Goal: Transaction & Acquisition: Book appointment/travel/reservation

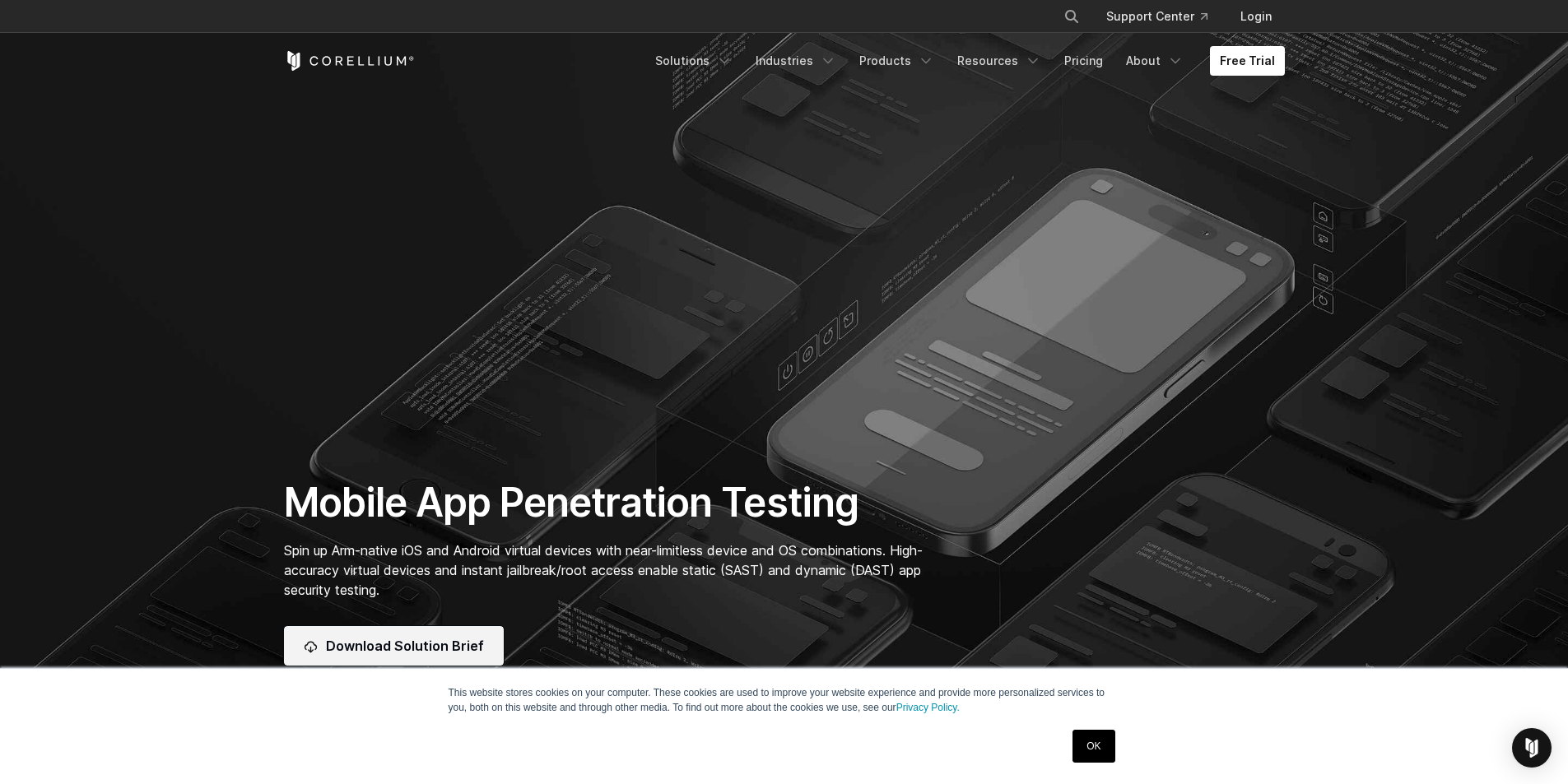
click at [420, 635] on link "Download Solution Brief" at bounding box center [394, 645] width 220 height 39
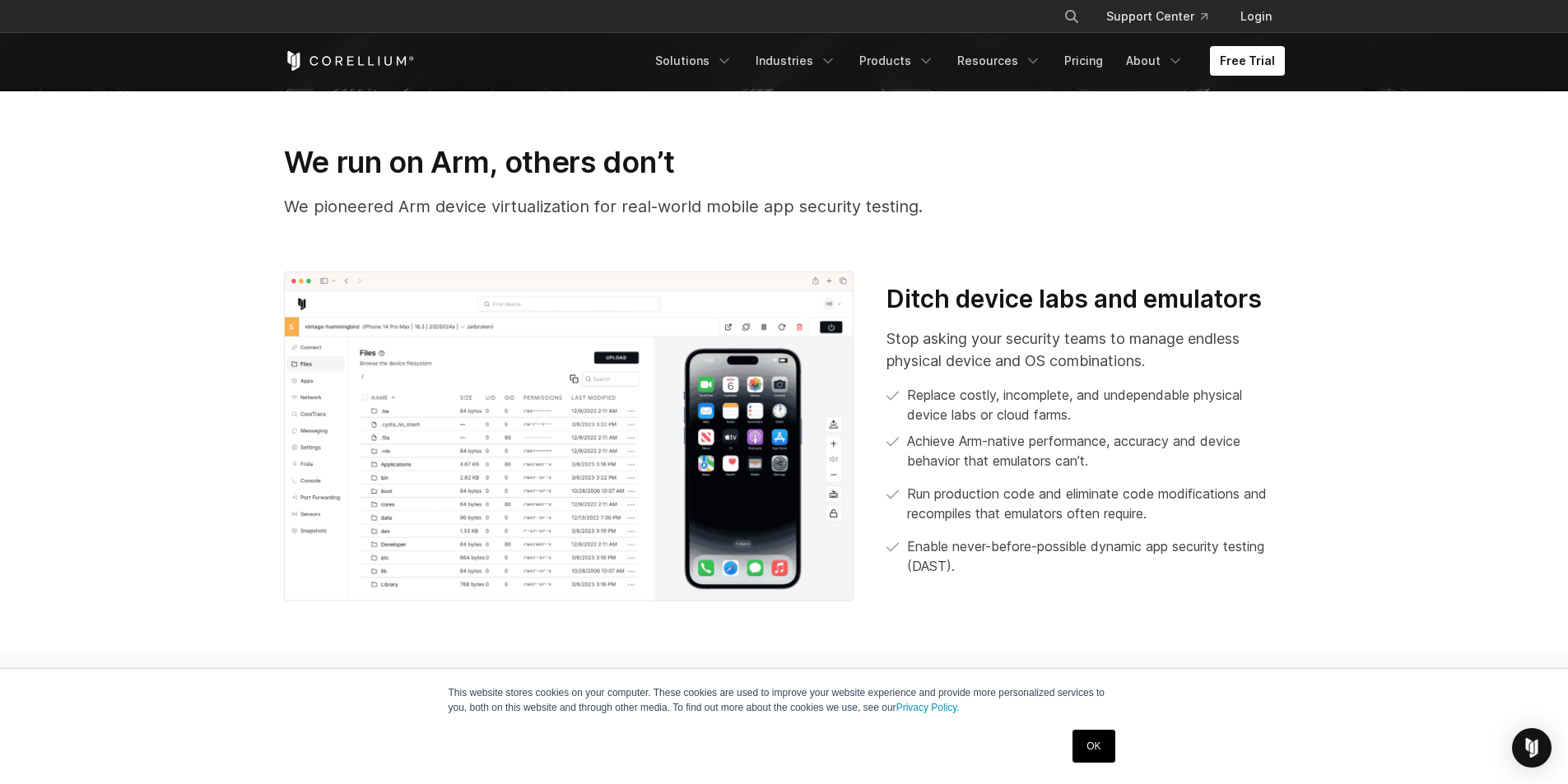
scroll to position [667, 0]
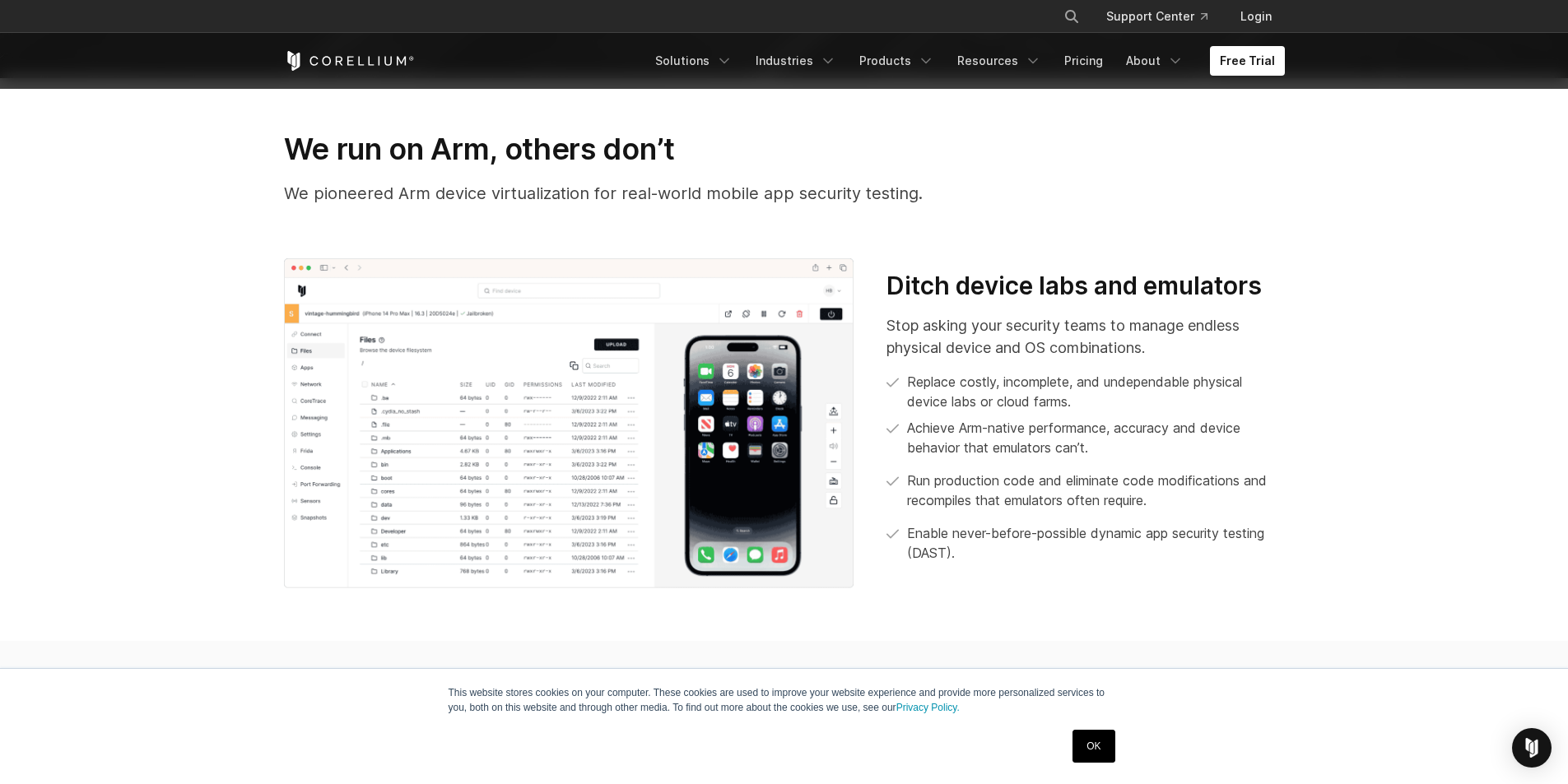
click at [417, 142] on h3 "We run on Arm, others don’t" at bounding box center [784, 149] width 1000 height 36
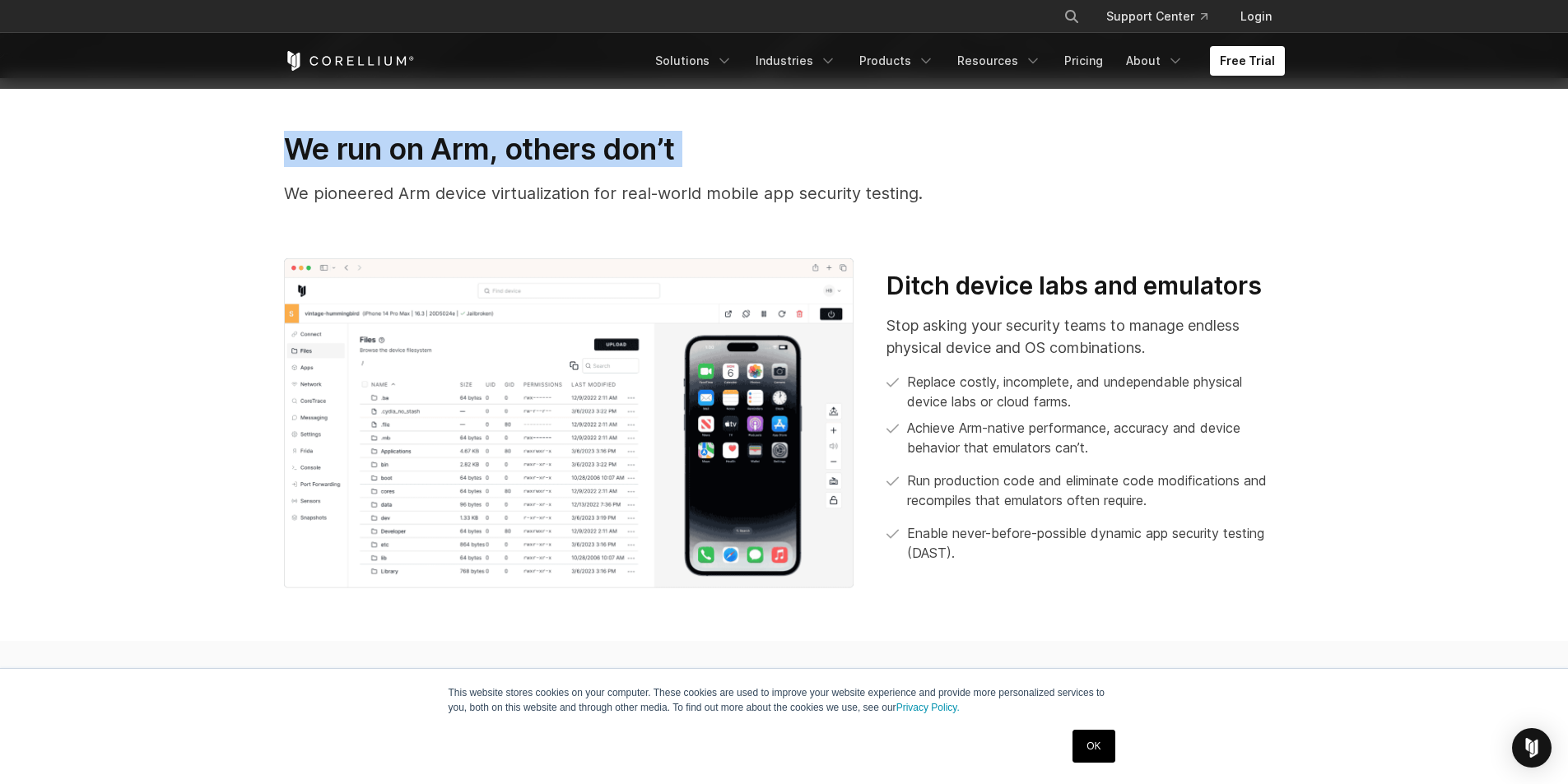
click at [417, 142] on h3 "We run on Arm, others don’t" at bounding box center [784, 149] width 1000 height 36
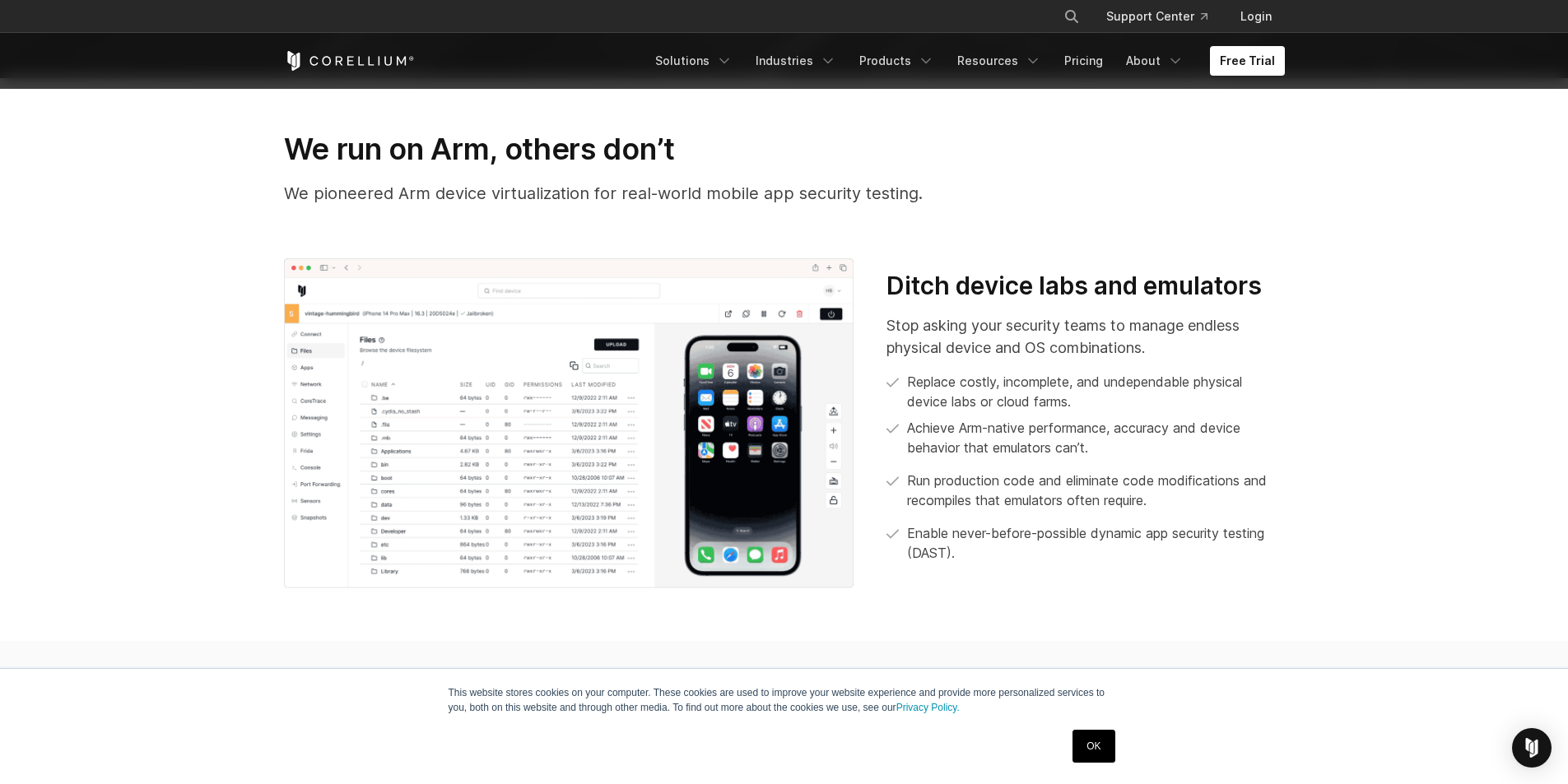
click at [587, 197] on p "We pioneered Arm device virtualization for real-world mobile app security testi…" at bounding box center [784, 193] width 1000 height 25
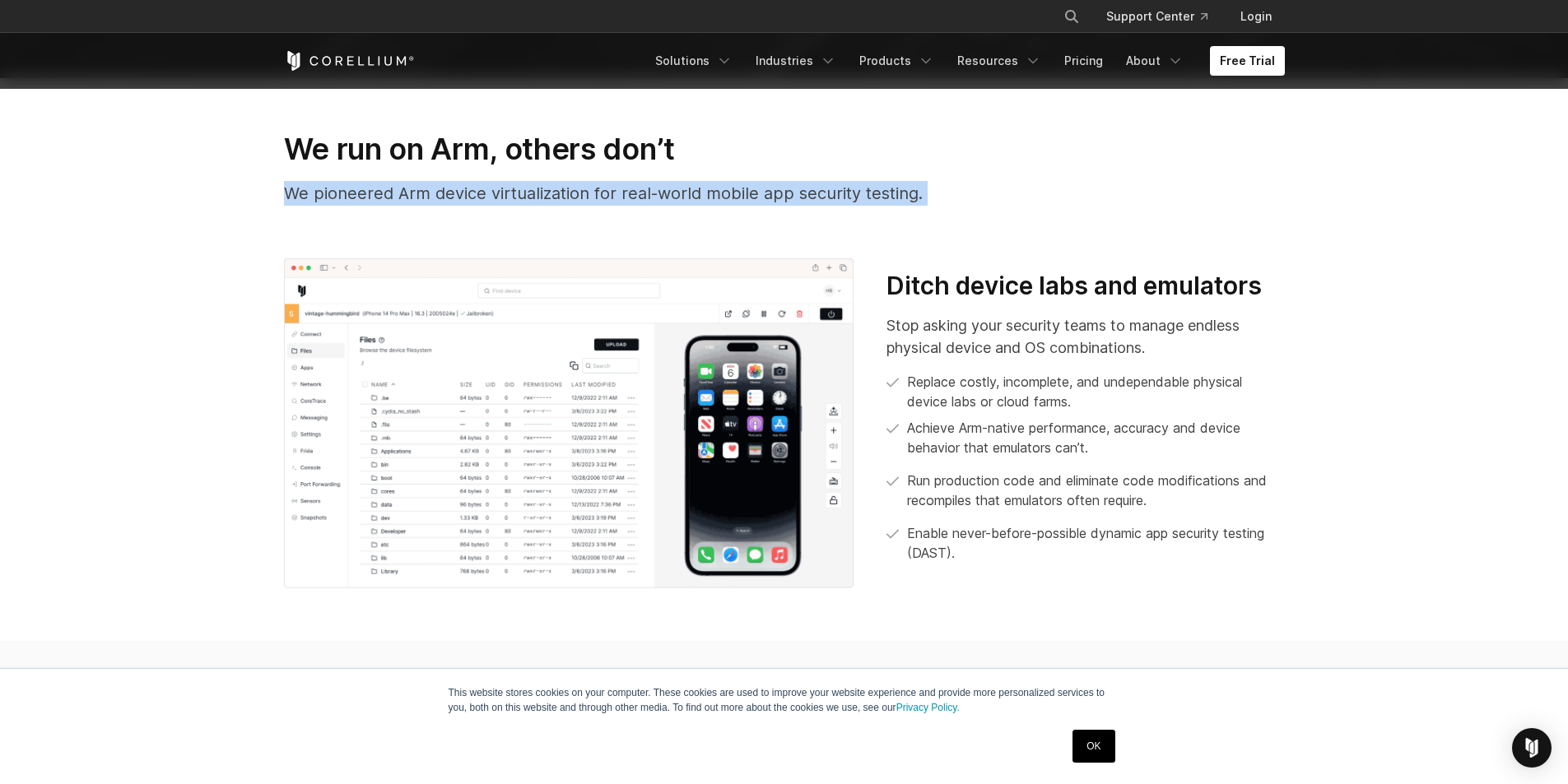
click at [587, 197] on p "We pioneered Arm device virtualization for real-world mobile app security testi…" at bounding box center [784, 193] width 1000 height 25
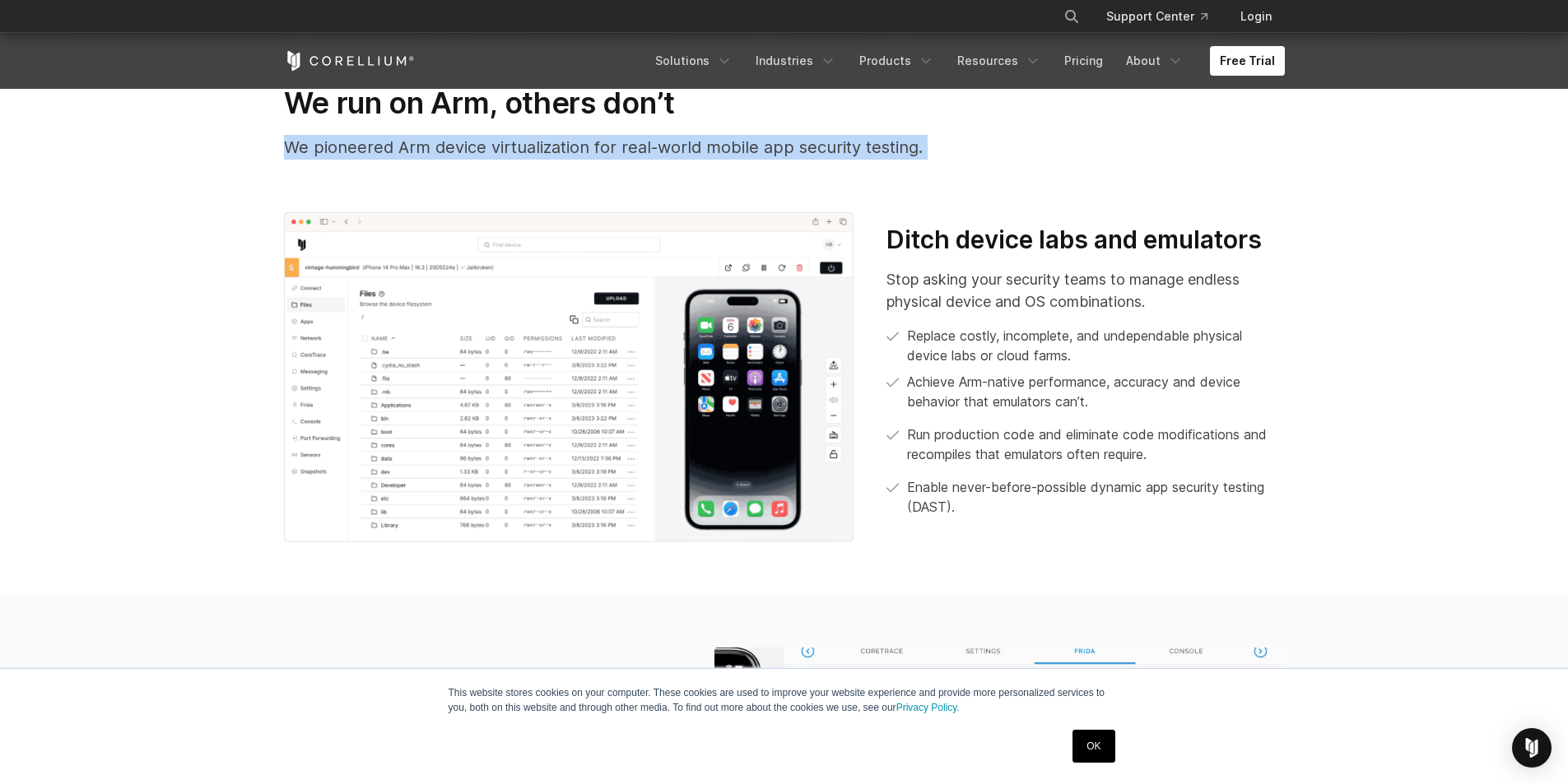
scroll to position [719, 0]
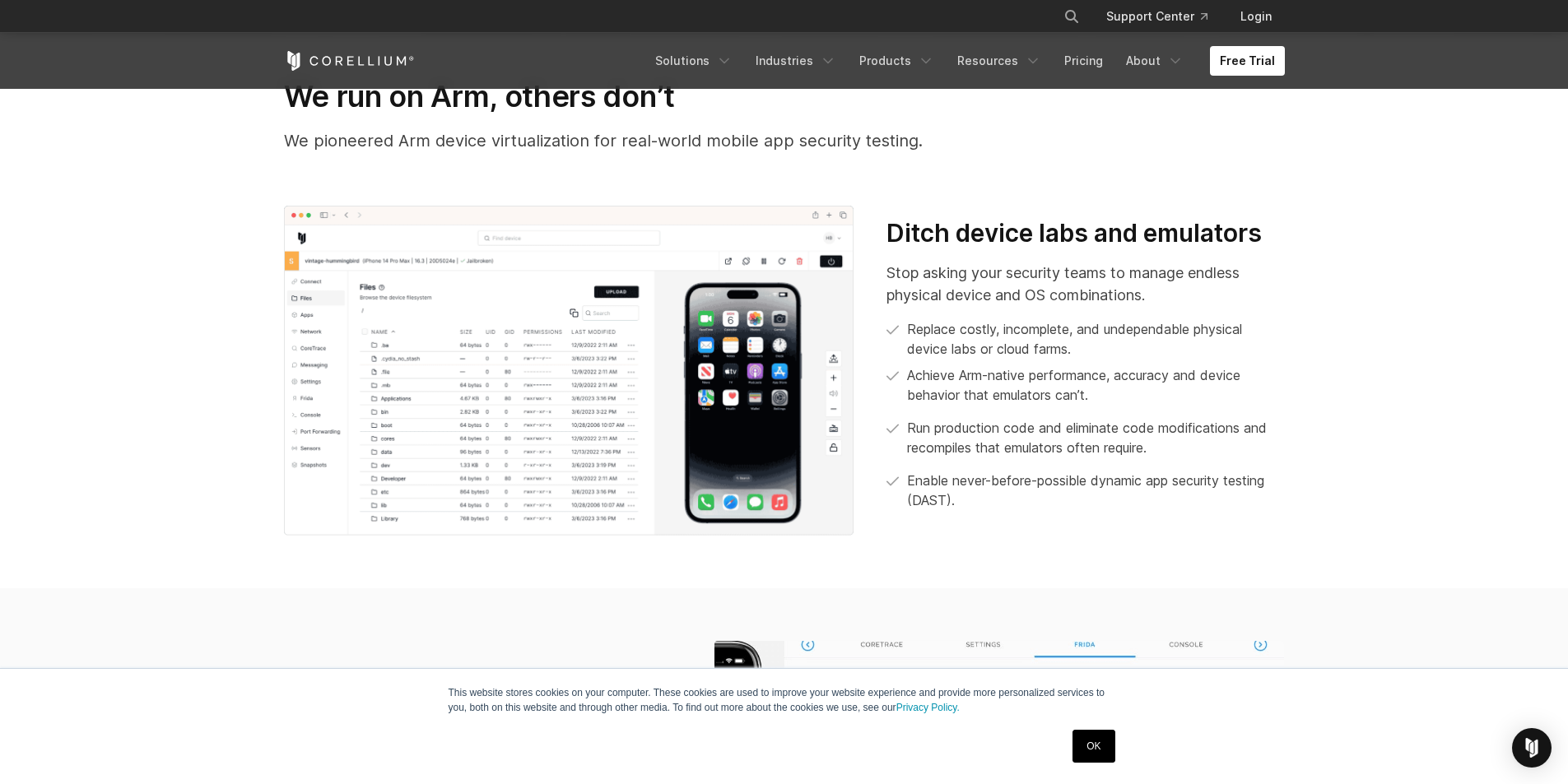
click at [1092, 294] on p "Stop asking your security teams to manage endless physical device and OS combin…" at bounding box center [1085, 283] width 397 height 45
click at [1339, 282] on section "We run on Arm, others don’t We pioneered Arm device virtualization for real-wor…" at bounding box center [784, 307] width 1568 height 563
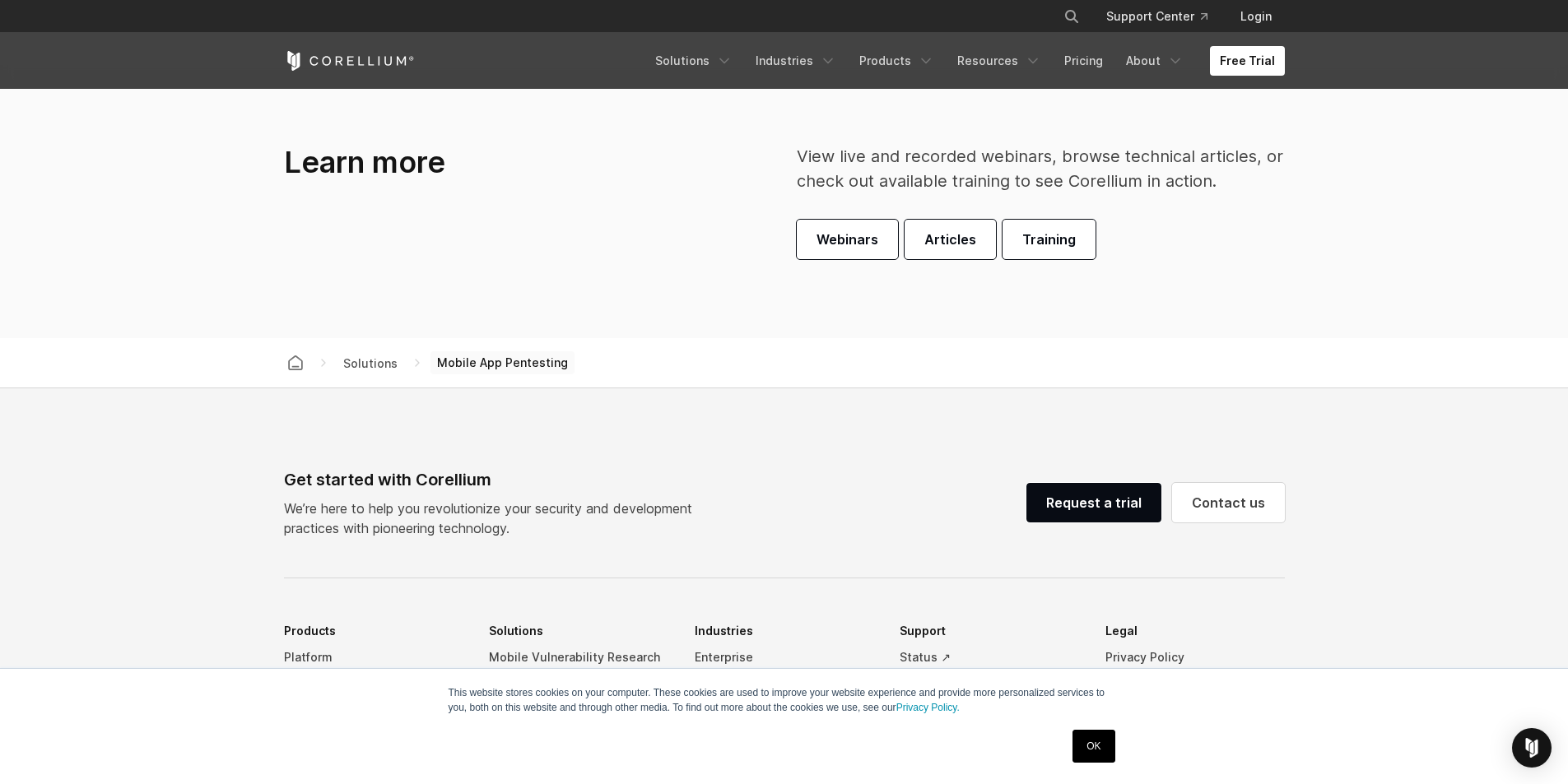
scroll to position [4821, 0]
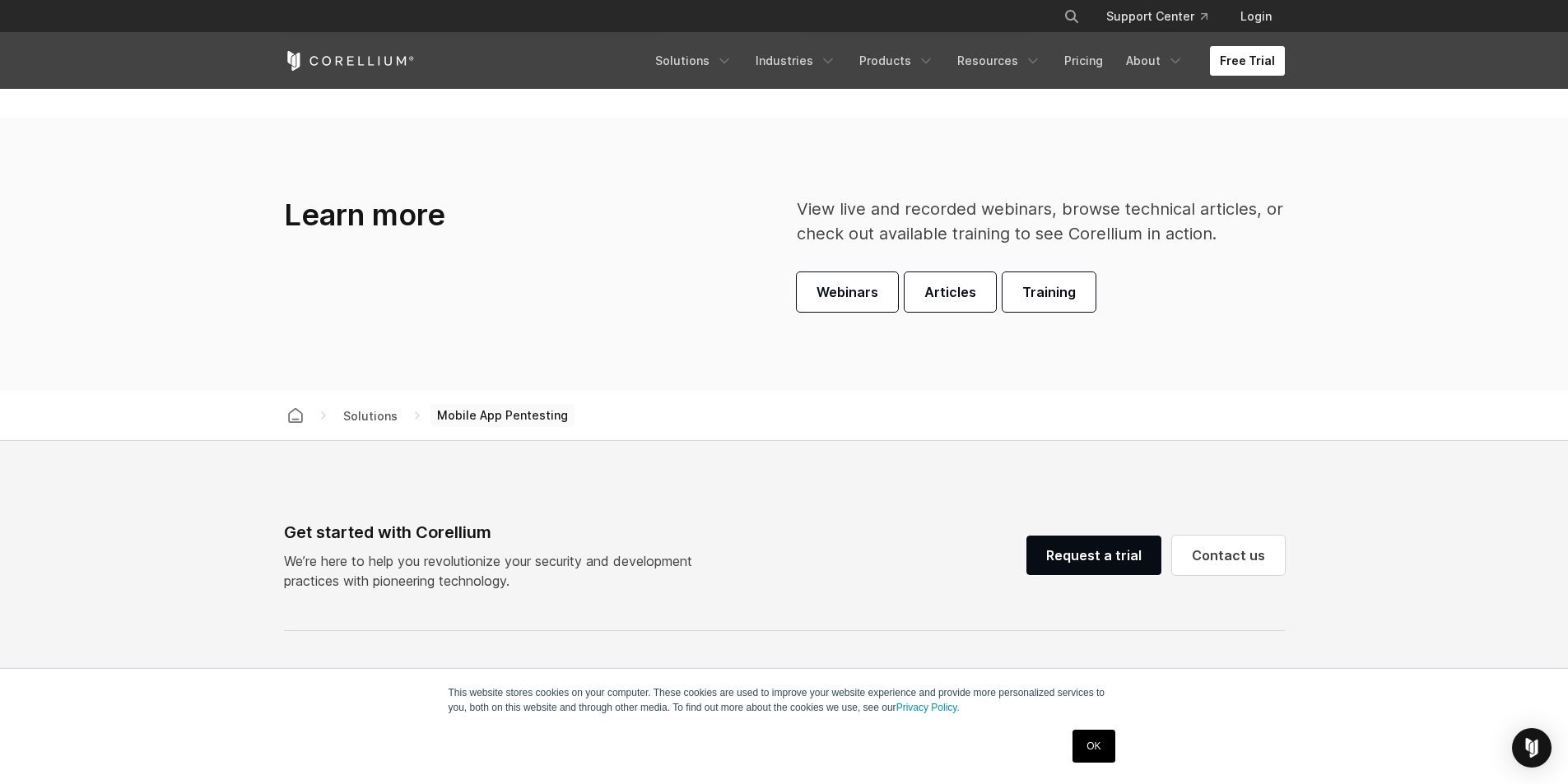
click at [1241, 53] on link "Free Trial" at bounding box center [1247, 61] width 75 height 30
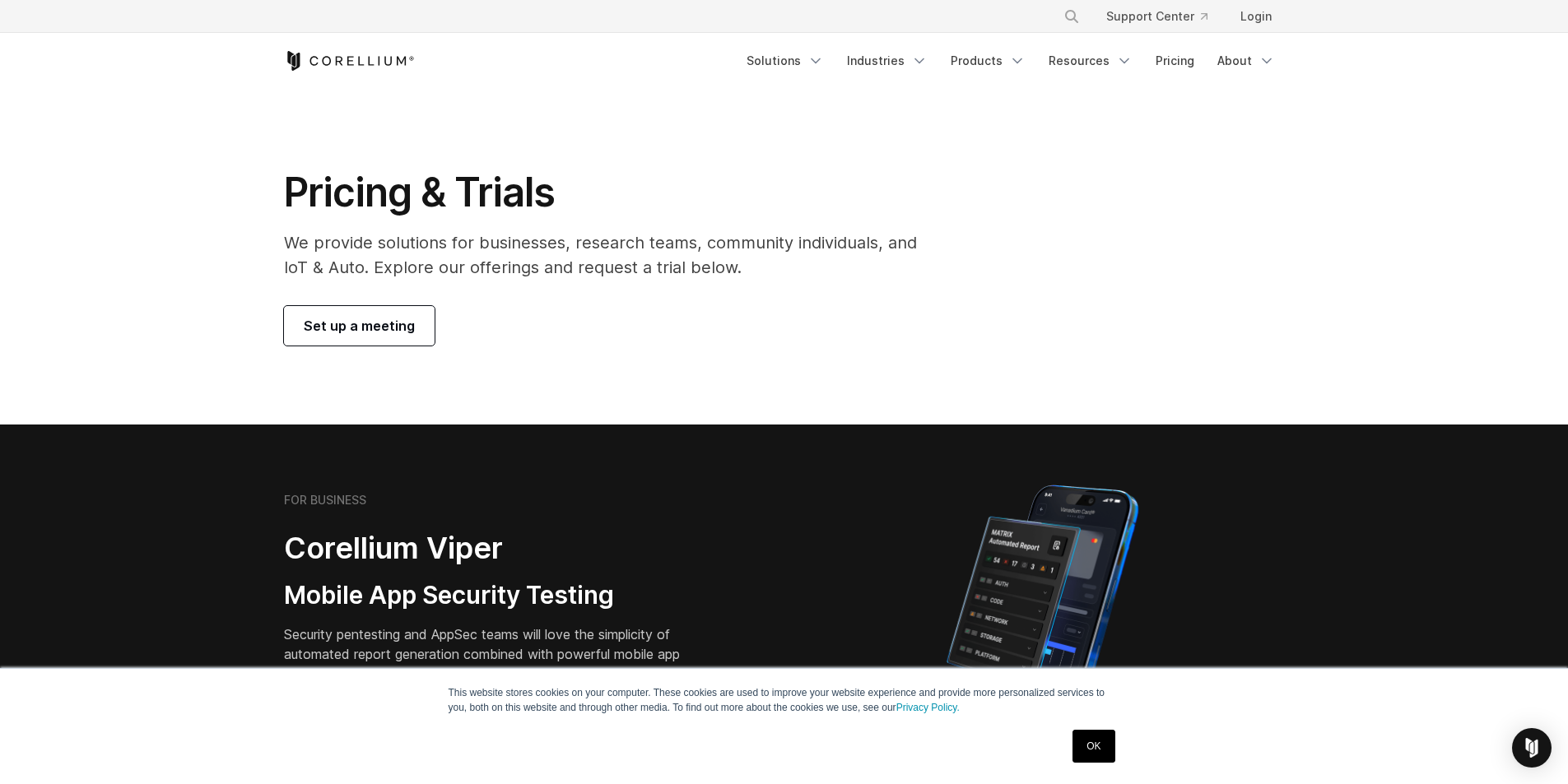
click at [341, 328] on span "Set up a meeting" at bounding box center [359, 326] width 111 height 20
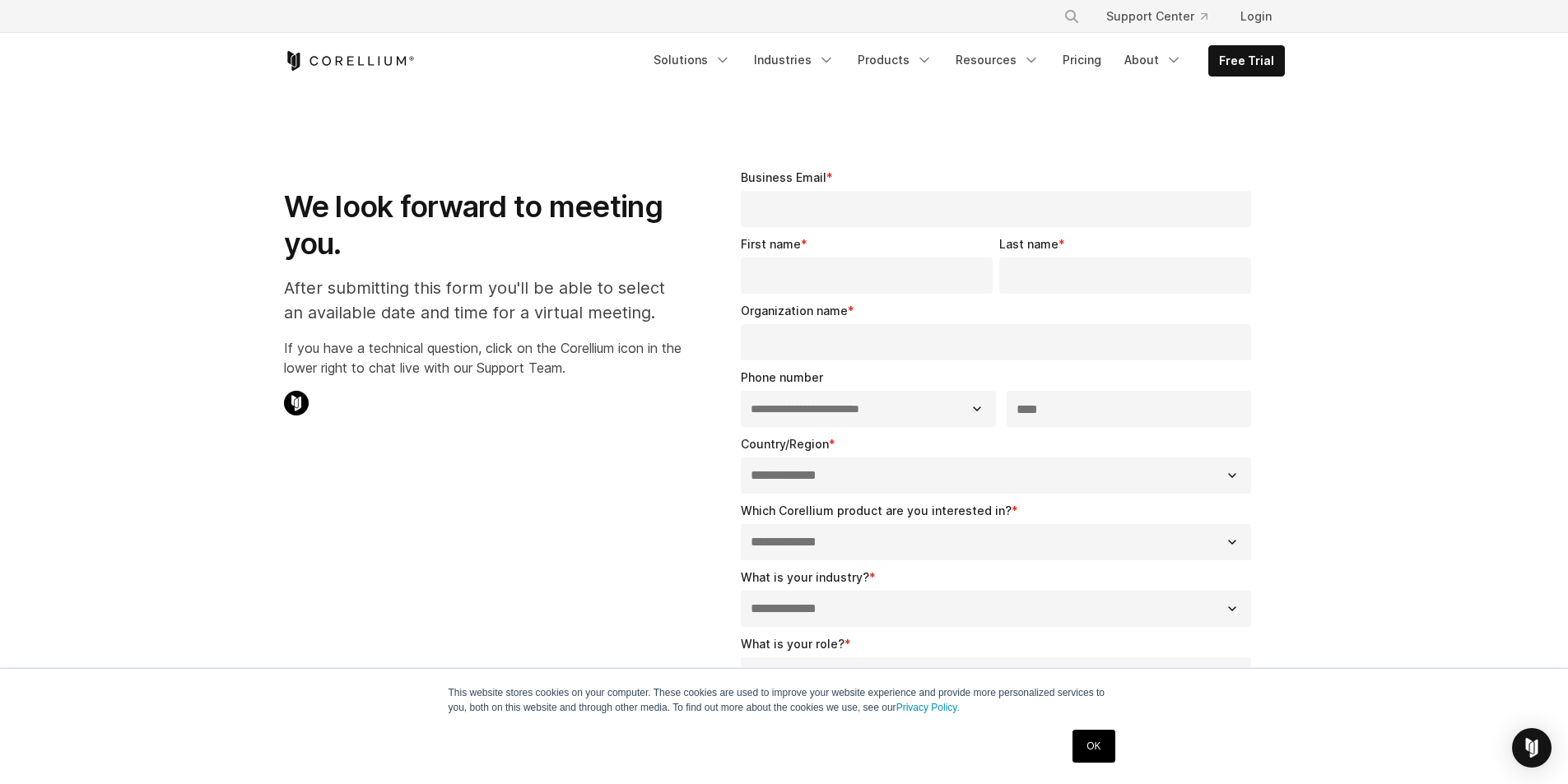
select select "**"
